Goal: Task Accomplishment & Management: Manage account settings

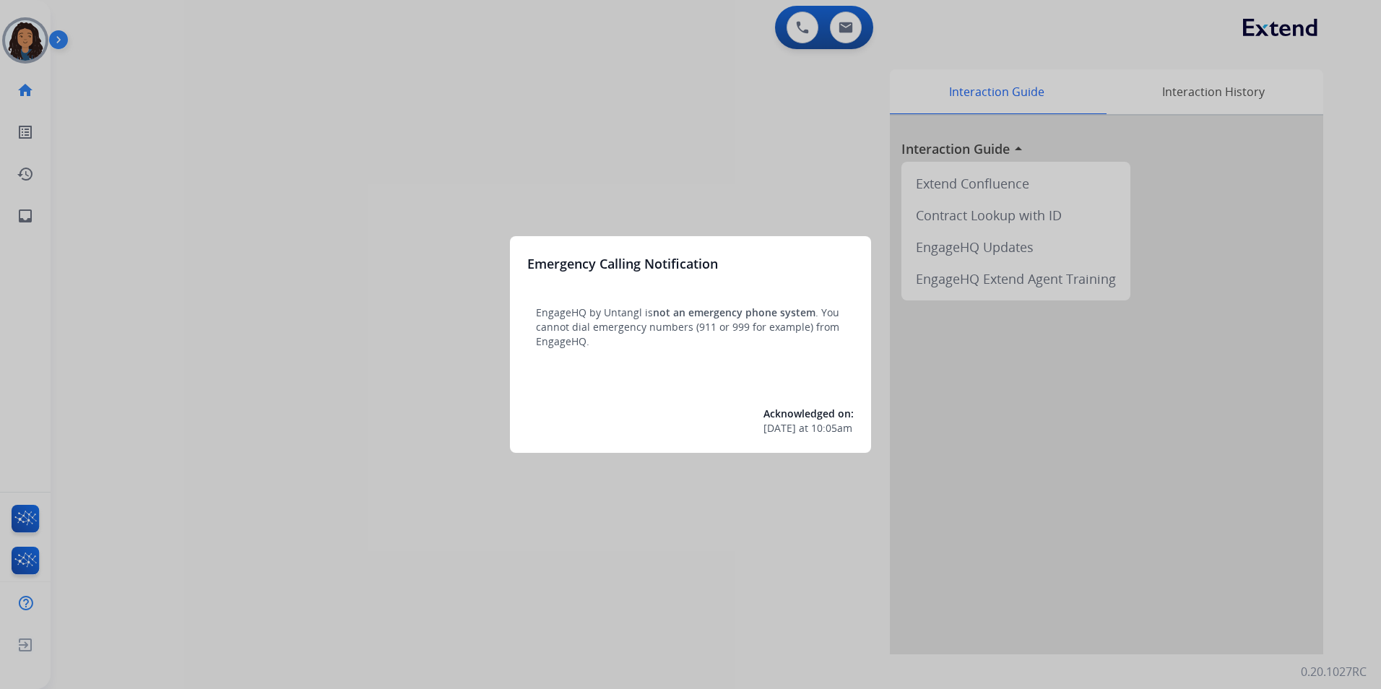
click at [231, 254] on div at bounding box center [690, 344] width 1381 height 689
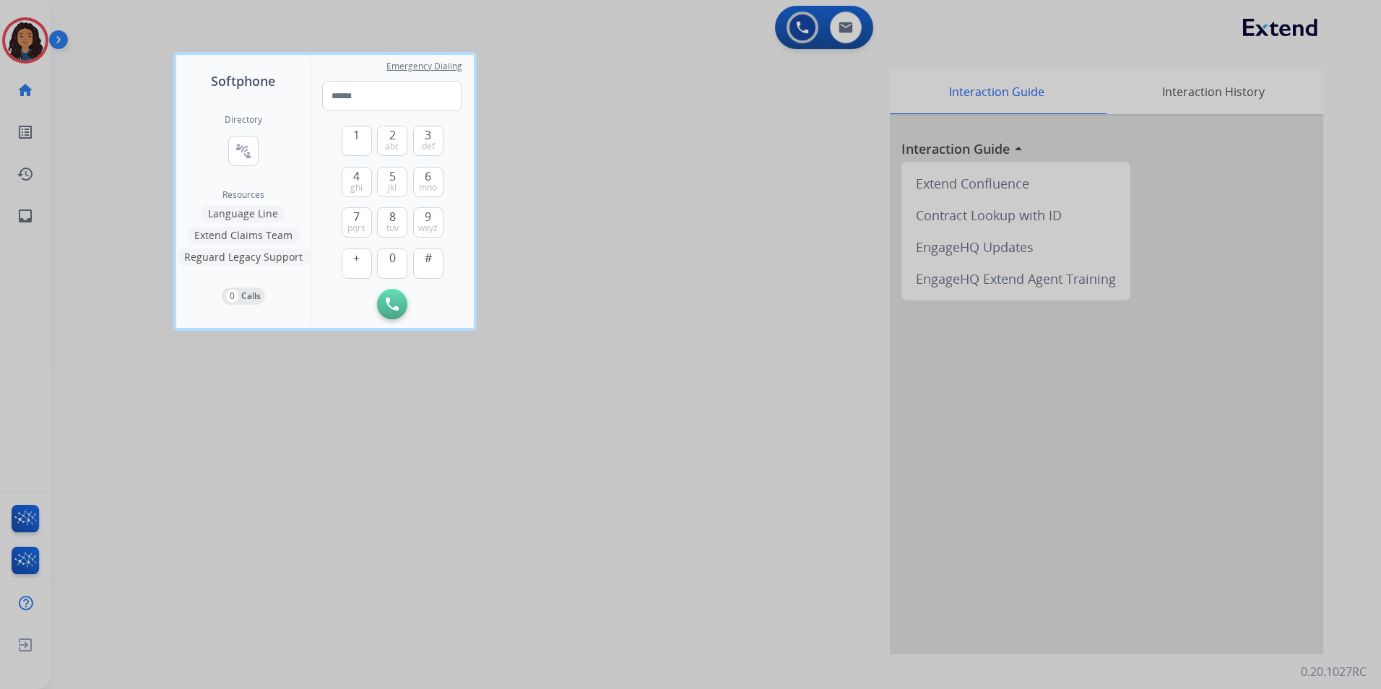
click at [659, 122] on div at bounding box center [690, 344] width 1381 height 689
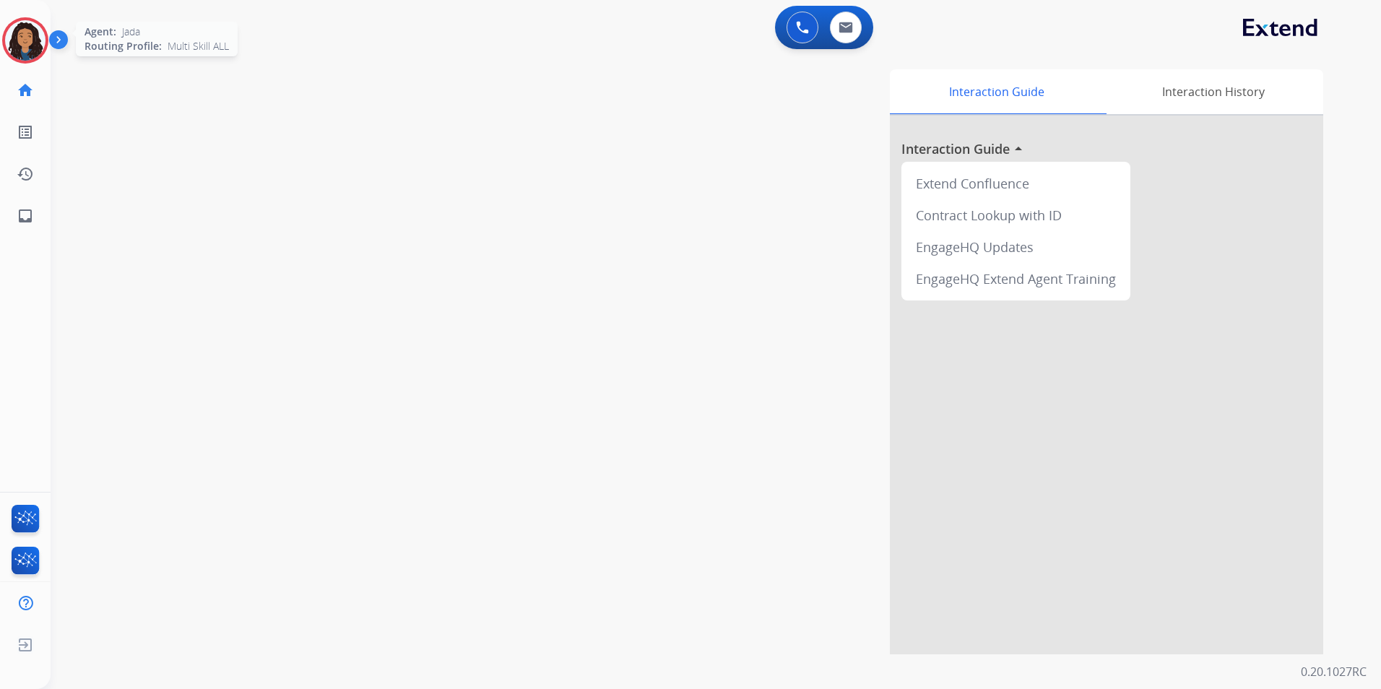
click at [17, 41] on img at bounding box center [25, 40] width 40 height 40
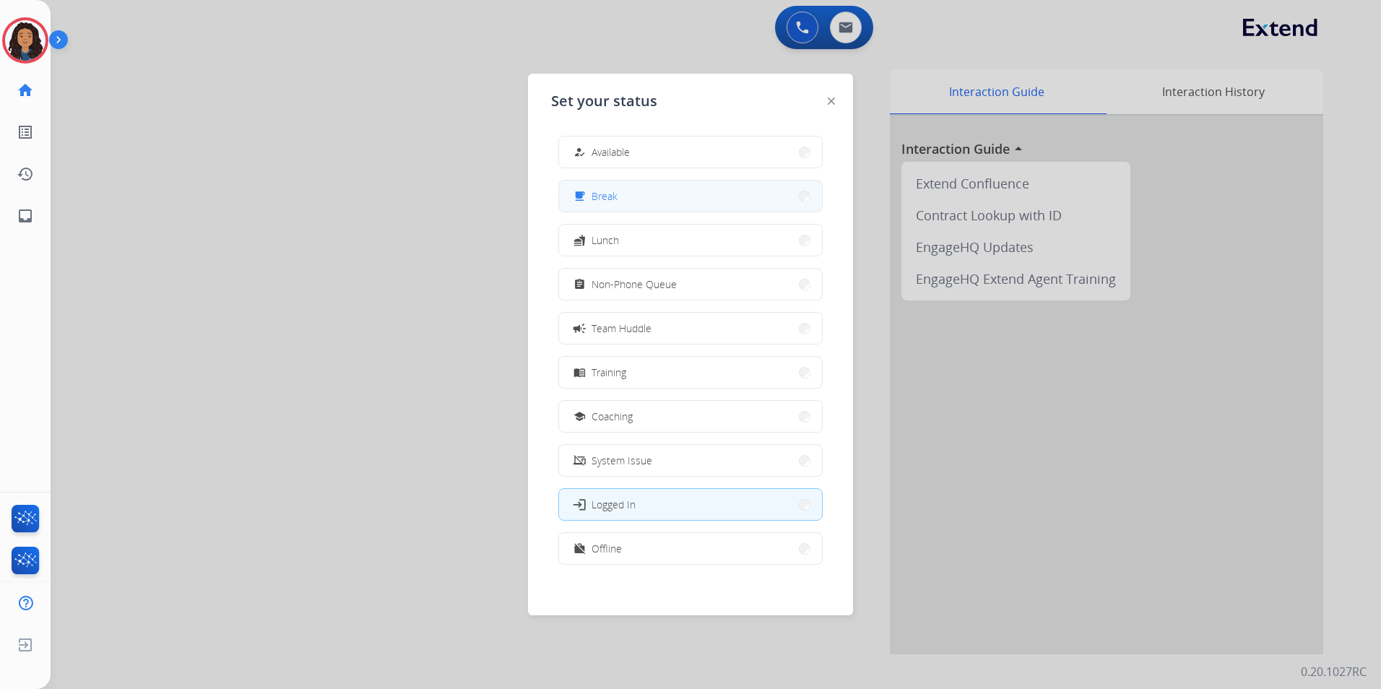
click at [657, 203] on button "free_breakfast Break" at bounding box center [690, 196] width 263 height 31
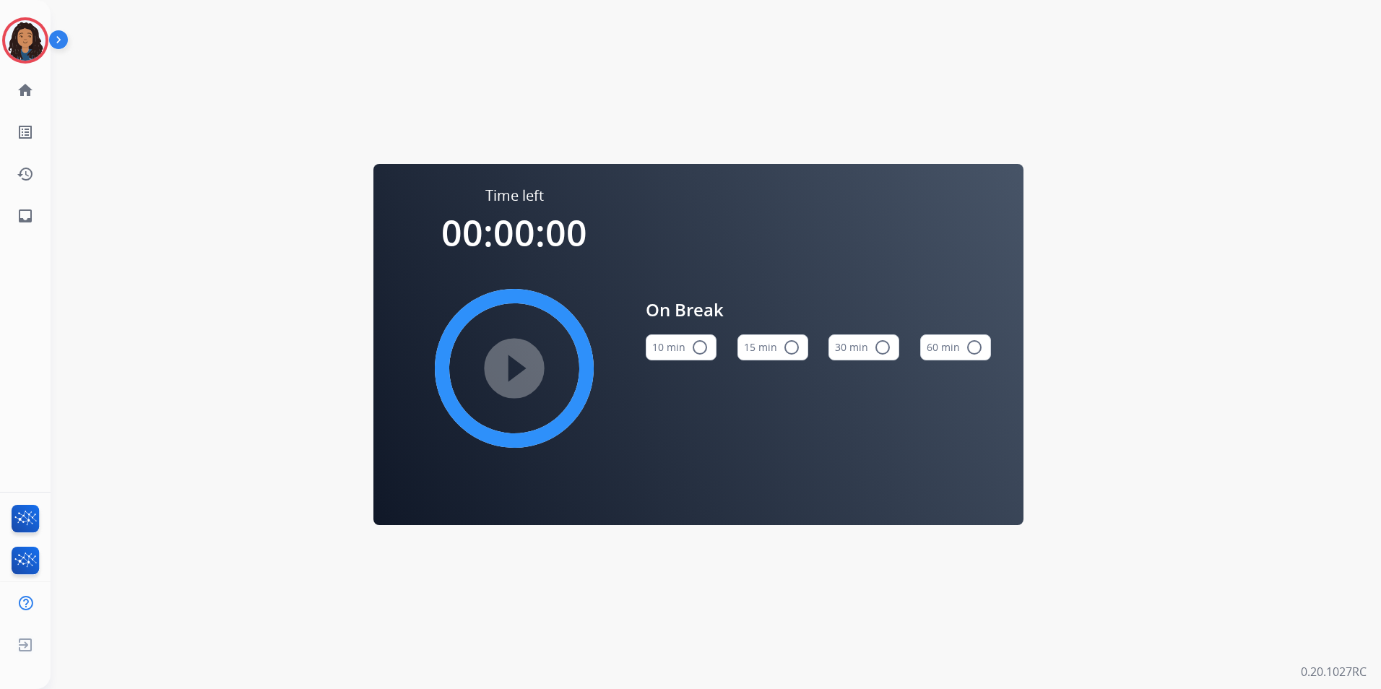
click at [764, 338] on button "15 min radio_button_unchecked" at bounding box center [773, 348] width 71 height 26
click at [523, 360] on mat-icon "play_circle_filled" at bounding box center [514, 368] width 17 height 17
click at [9, 49] on img at bounding box center [25, 40] width 40 height 40
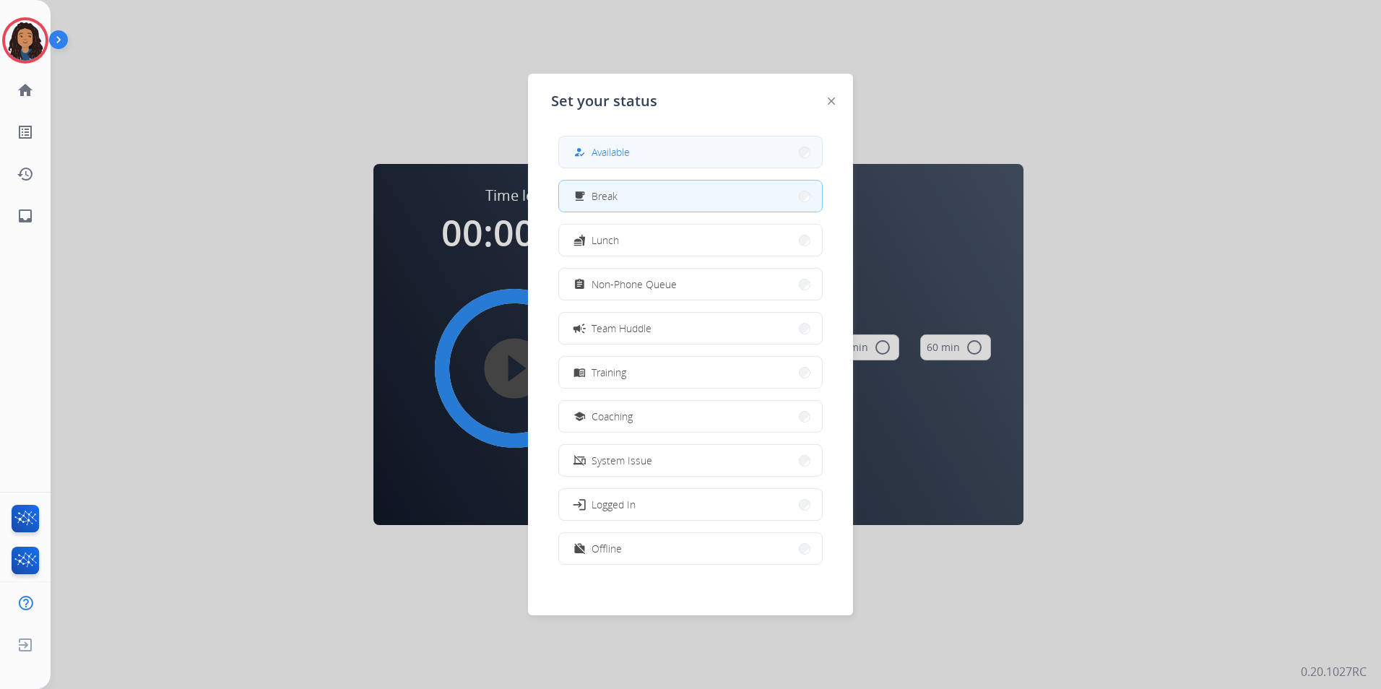
click at [664, 152] on button "how_to_reg Available" at bounding box center [690, 152] width 263 height 31
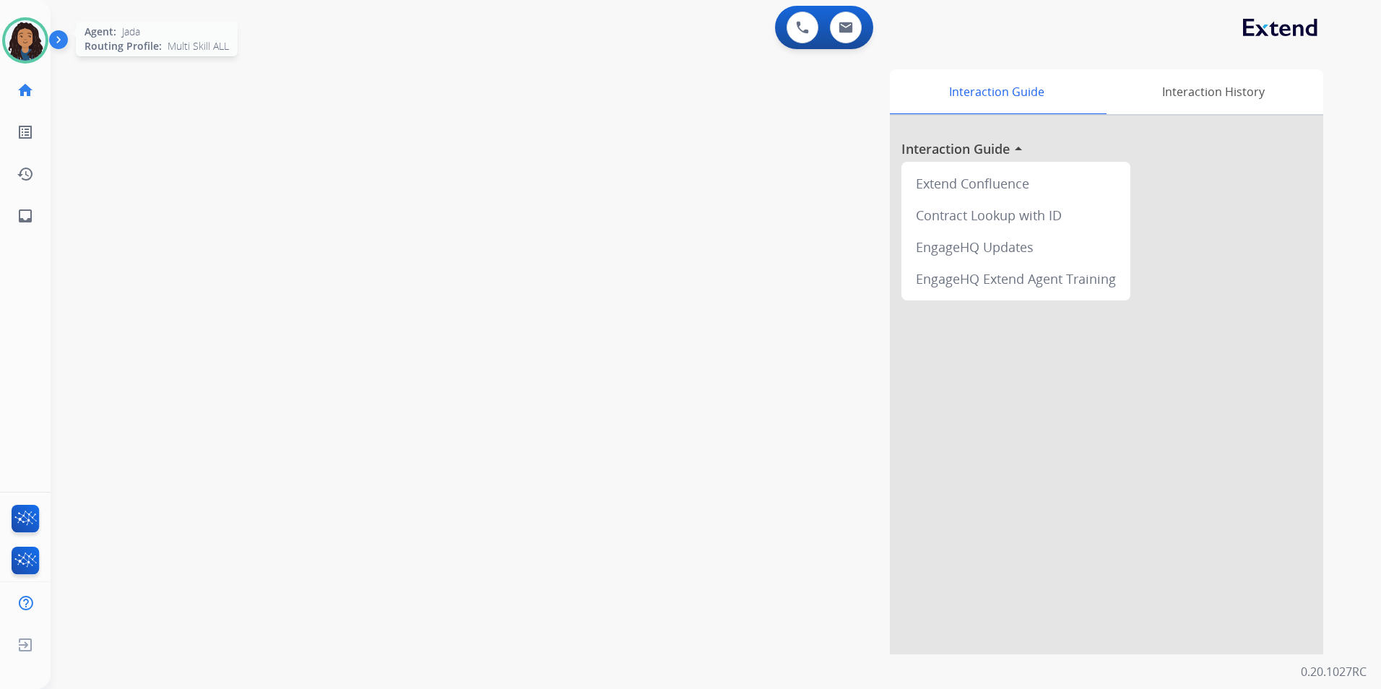
drag, startPoint x: 267, startPoint y: 100, endPoint x: 18, endPoint y: 53, distance: 253.6
click at [18, 53] on img at bounding box center [25, 40] width 40 height 40
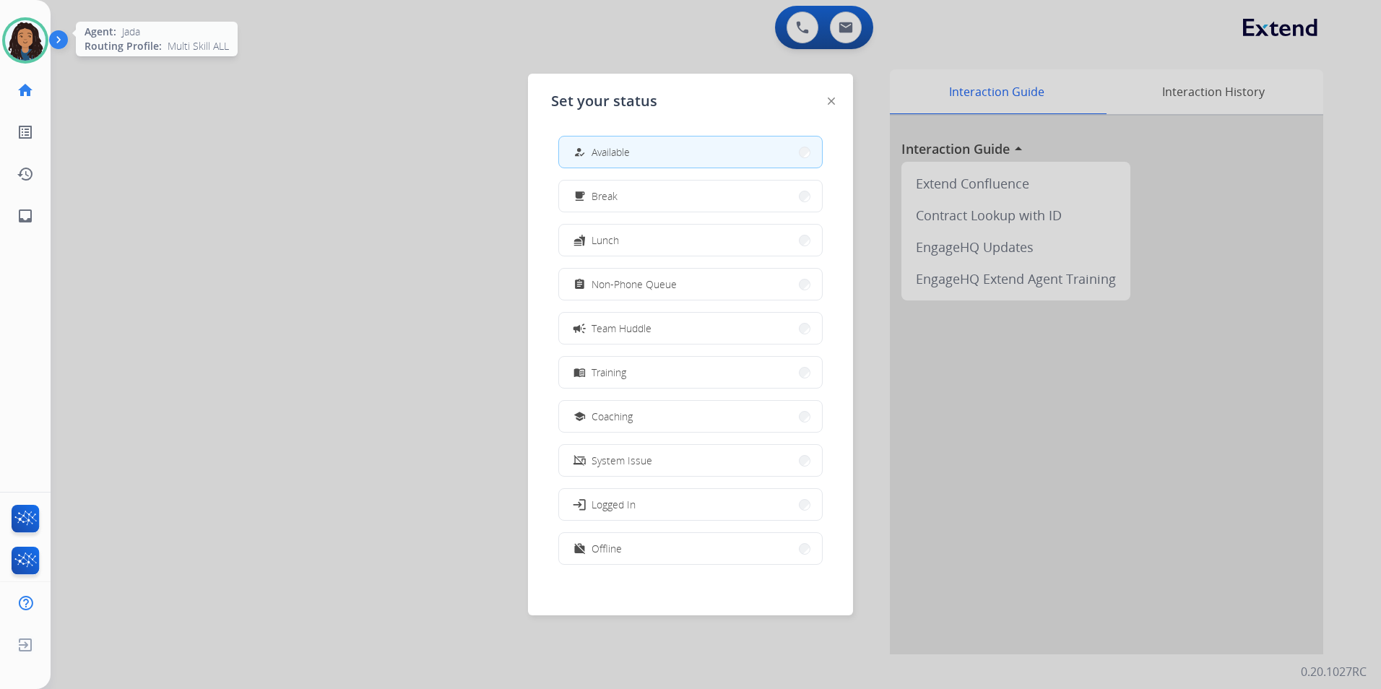
click at [18, 53] on img at bounding box center [25, 40] width 40 height 40
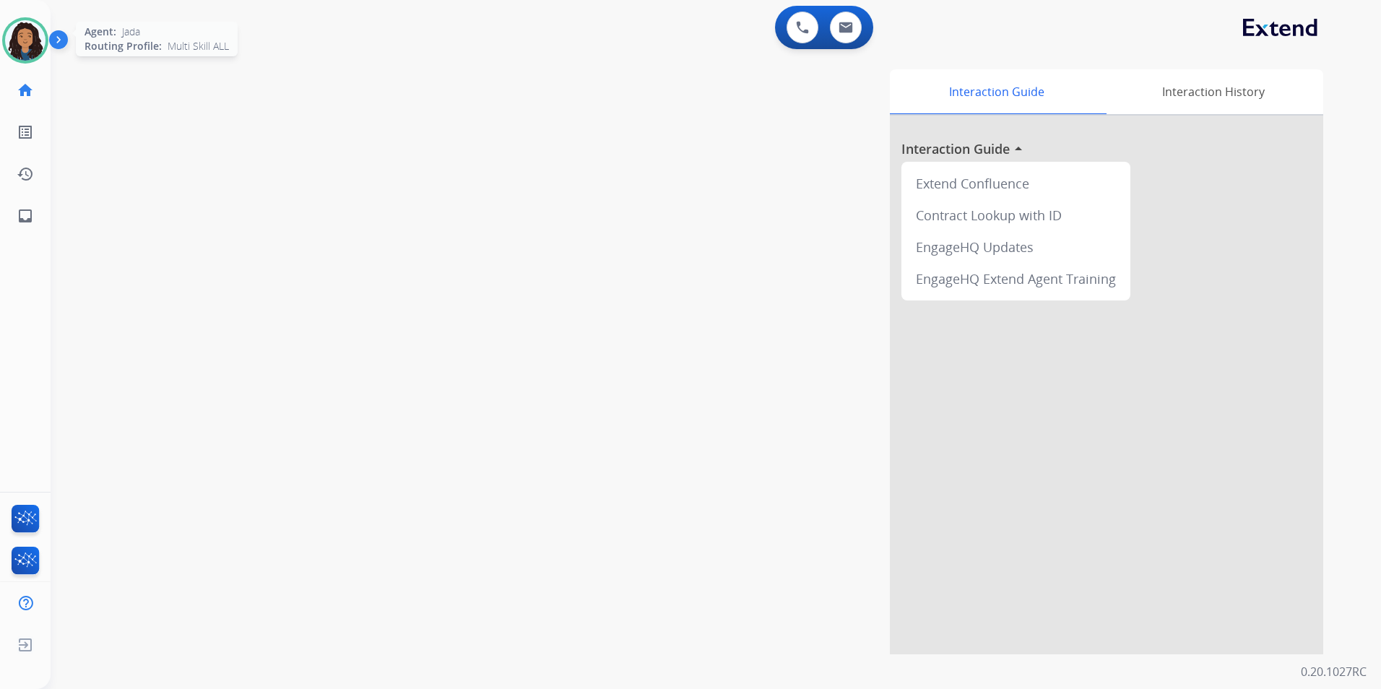
click at [18, 53] on img at bounding box center [25, 40] width 40 height 40
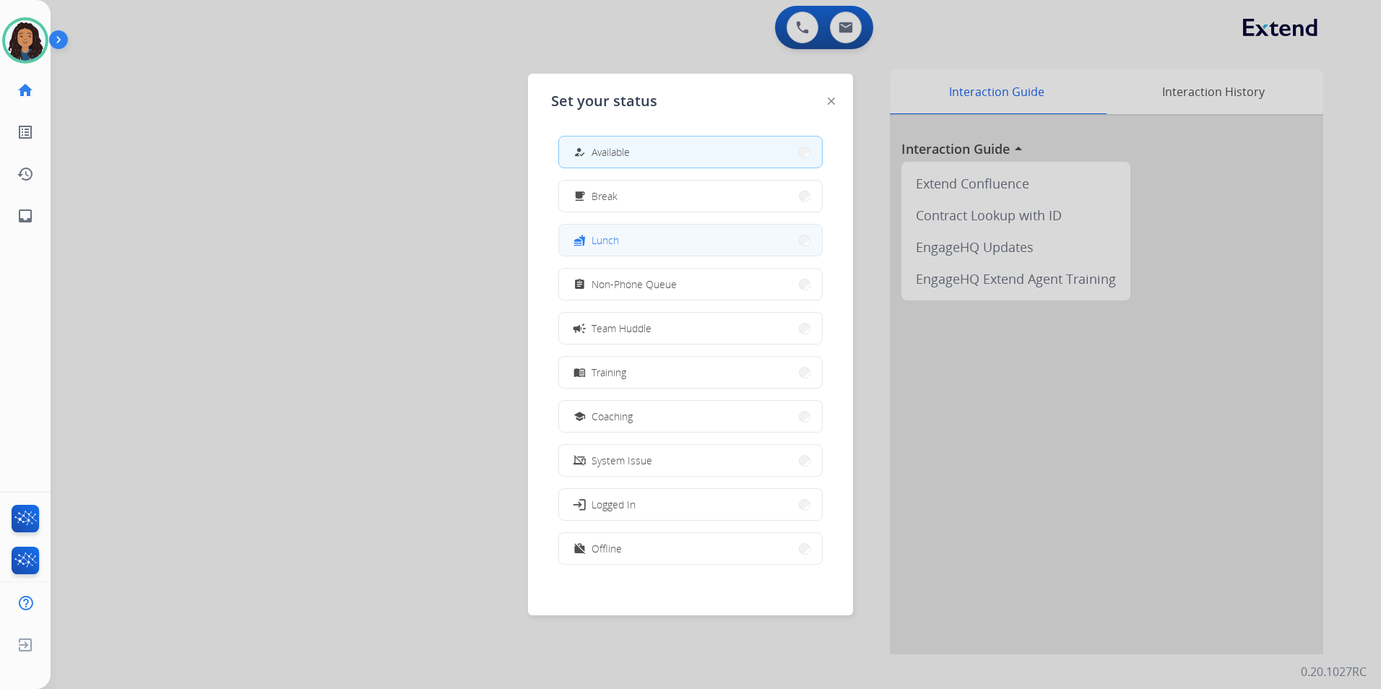
click at [600, 241] on span "Lunch" at bounding box center [605, 240] width 27 height 15
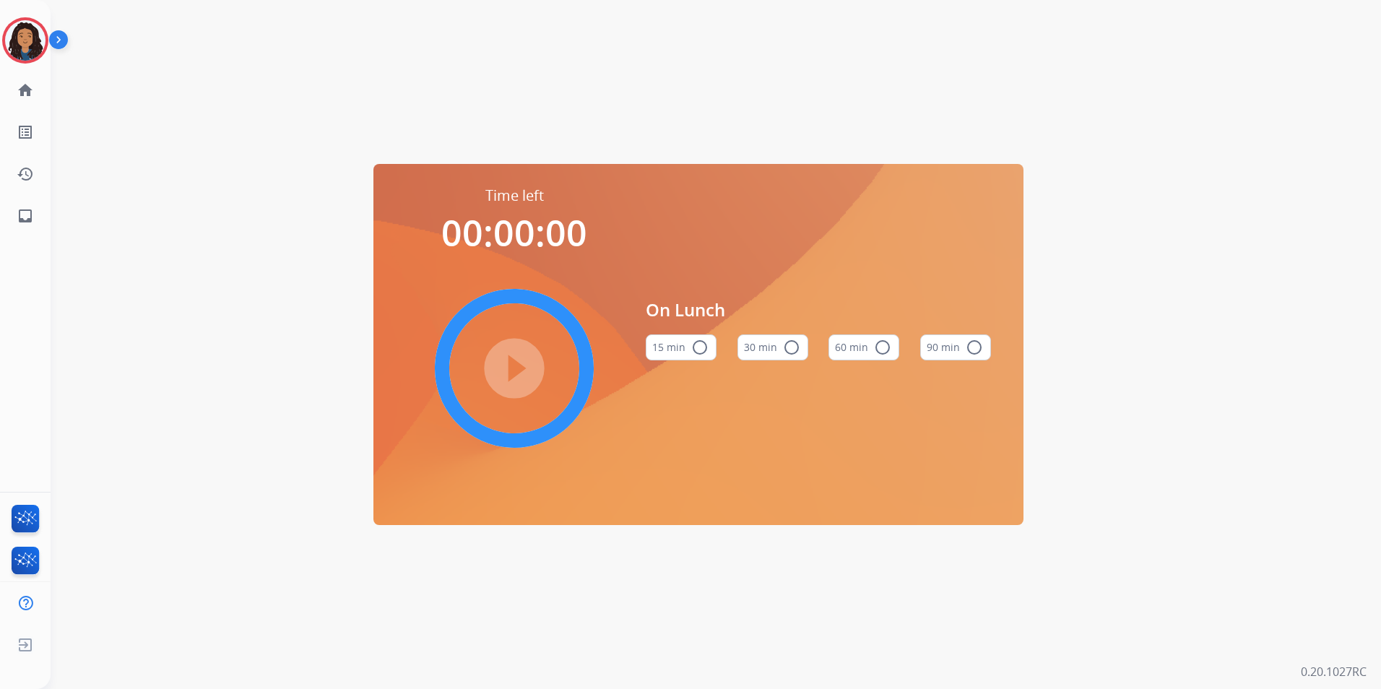
click at [856, 347] on button "60 min radio_button_unchecked" at bounding box center [864, 348] width 71 height 26
click at [506, 362] on mat-icon "play_circle_filled" at bounding box center [514, 368] width 17 height 17
